Goal: Browse casually: Explore the website without a specific task or goal

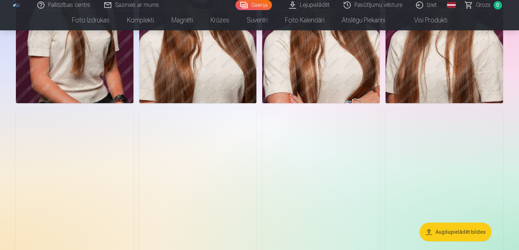
scroll to position [1137, 0]
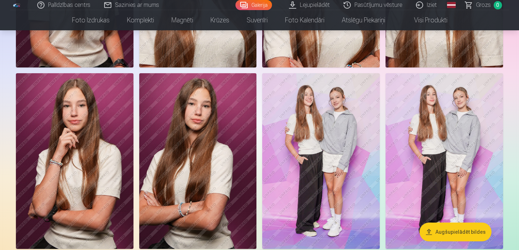
click at [316, 175] on img at bounding box center [320, 161] width 117 height 176
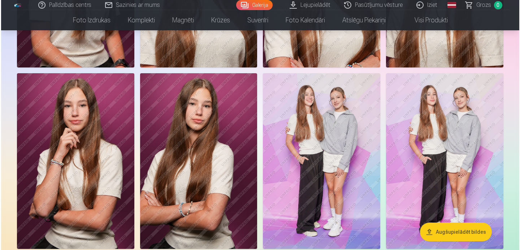
scroll to position [1159, 0]
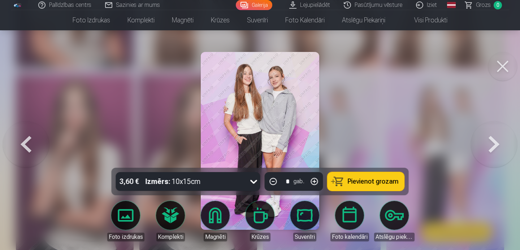
click at [493, 151] on button at bounding box center [494, 140] width 46 height 39
click at [488, 138] on button at bounding box center [494, 140] width 46 height 39
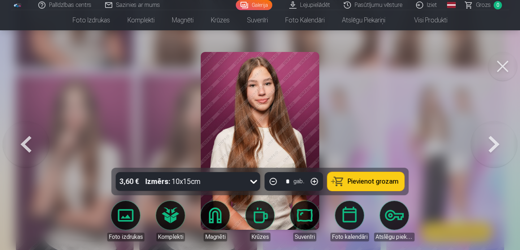
click at [507, 148] on button at bounding box center [494, 140] width 46 height 39
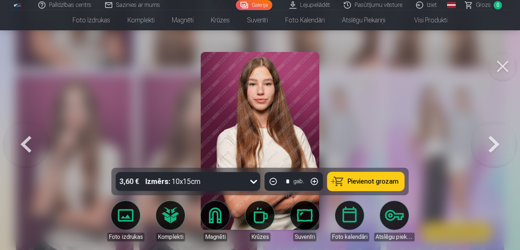
click at [507, 148] on button at bounding box center [494, 140] width 46 height 39
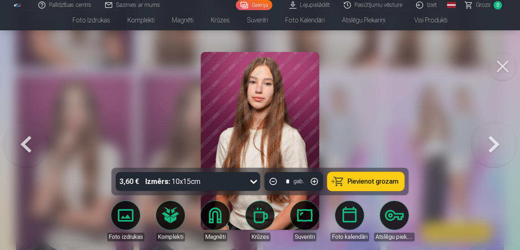
click at [507, 148] on button at bounding box center [494, 140] width 46 height 39
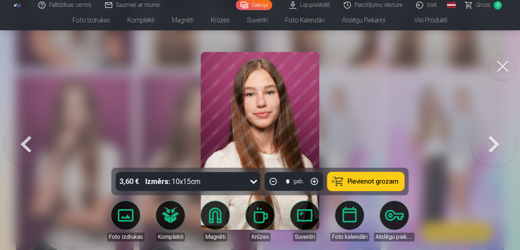
click at [507, 148] on button at bounding box center [494, 140] width 46 height 39
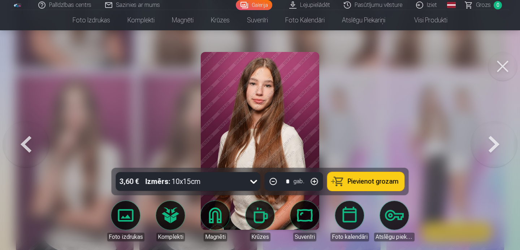
click at [507, 148] on button at bounding box center [494, 140] width 46 height 39
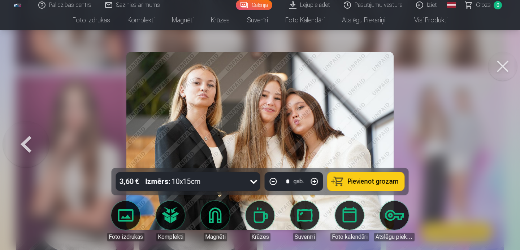
click at [509, 68] on button at bounding box center [503, 66] width 29 height 29
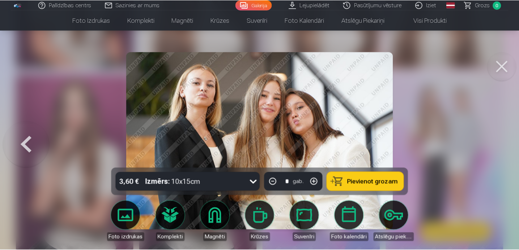
scroll to position [1156, 0]
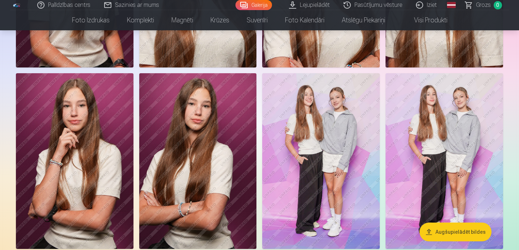
click at [357, 164] on img at bounding box center [320, 161] width 117 height 176
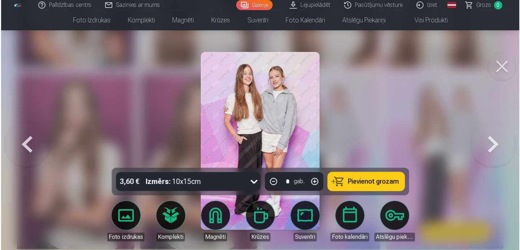
scroll to position [1159, 0]
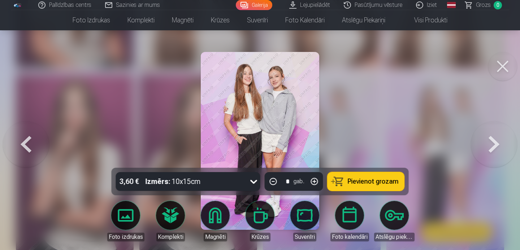
click at [492, 150] on button at bounding box center [494, 140] width 46 height 39
click at [501, 65] on button at bounding box center [503, 66] width 29 height 29
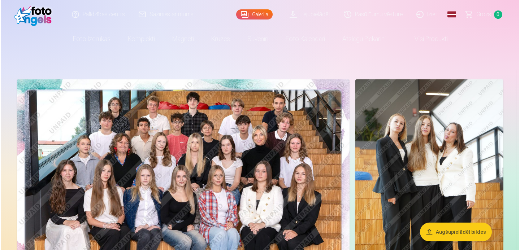
scroll to position [4, 0]
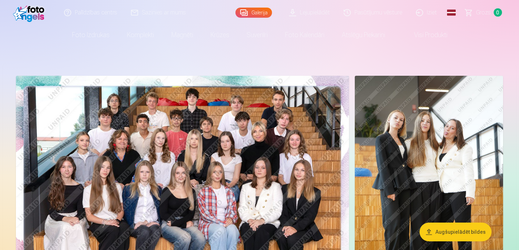
click at [236, 163] on img at bounding box center [182, 187] width 333 height 222
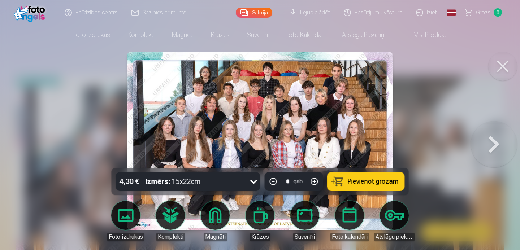
click at [341, 92] on img at bounding box center [260, 141] width 267 height 178
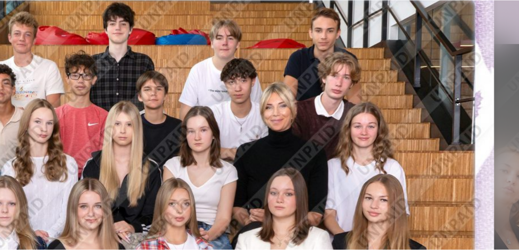
scroll to position [4, 0]
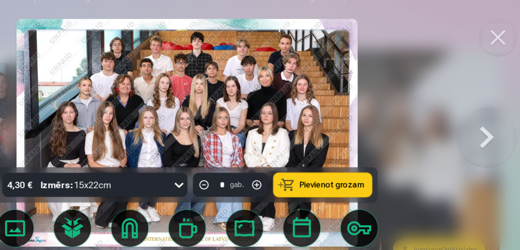
click at [492, 72] on button at bounding box center [503, 66] width 29 height 29
